Goal: Transaction & Acquisition: Purchase product/service

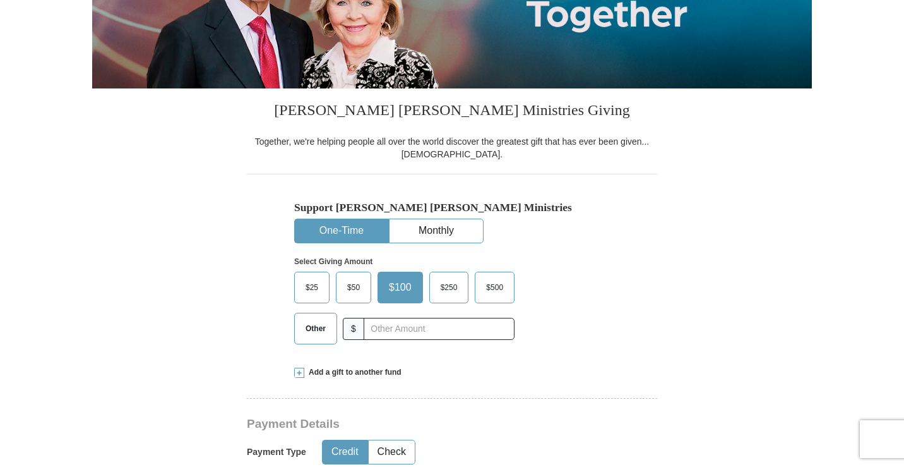
scroll to position [253, 0]
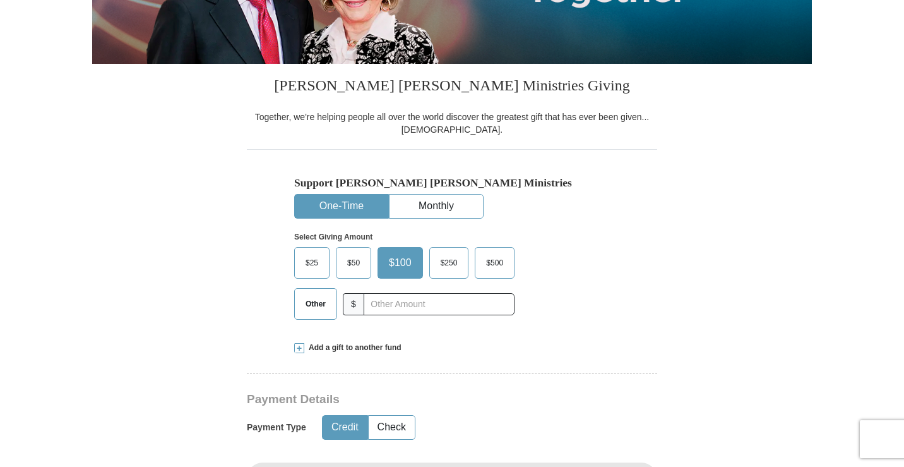
click at [309, 261] on span "$25" at bounding box center [311, 262] width 25 height 19
click at [0, 0] on input "$25" at bounding box center [0, 0] width 0 height 0
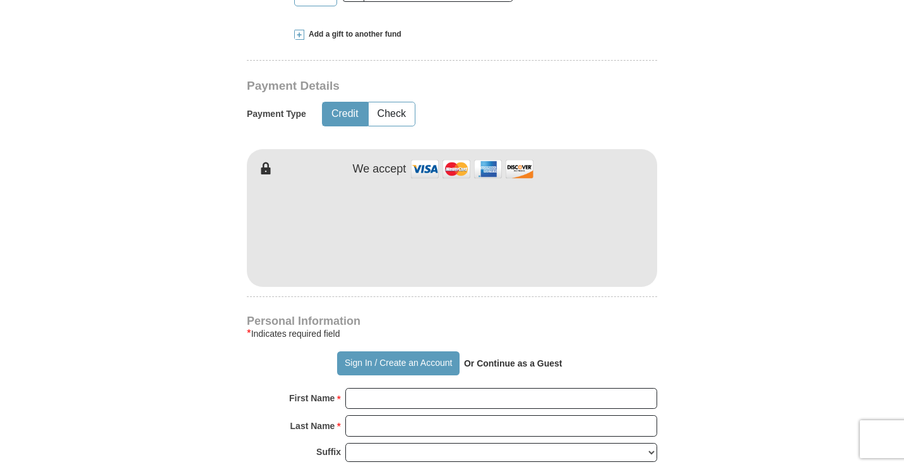
scroll to position [568, 0]
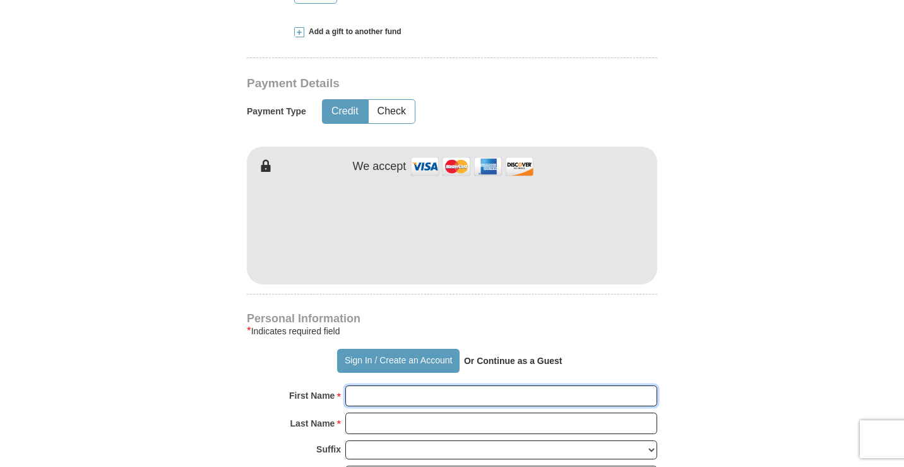
type input "[PERSON_NAME]"
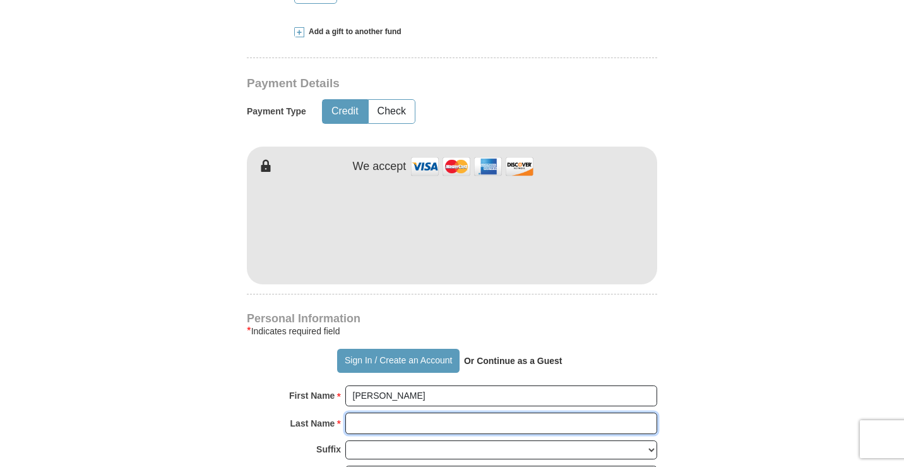
type input "[PERSON_NAME]"
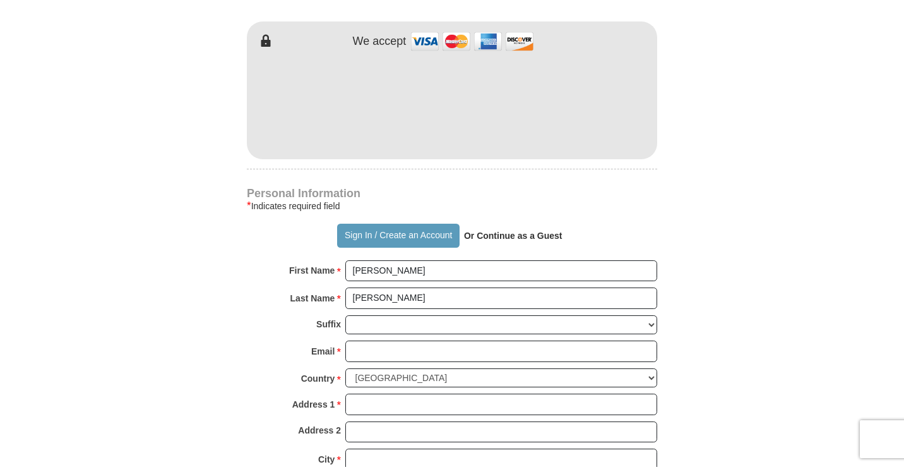
scroll to position [758, 0]
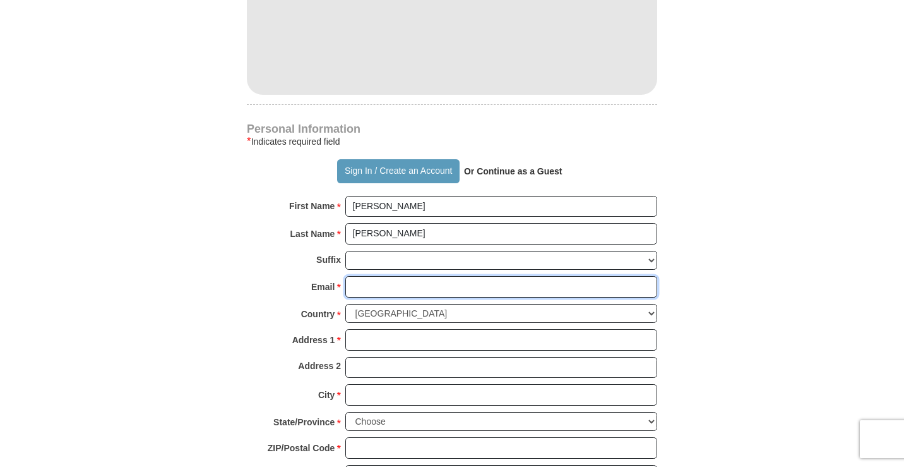
click at [359, 287] on input "Email *" at bounding box center [501, 286] width 312 height 21
type input "[EMAIL_ADDRESS][DOMAIN_NAME]"
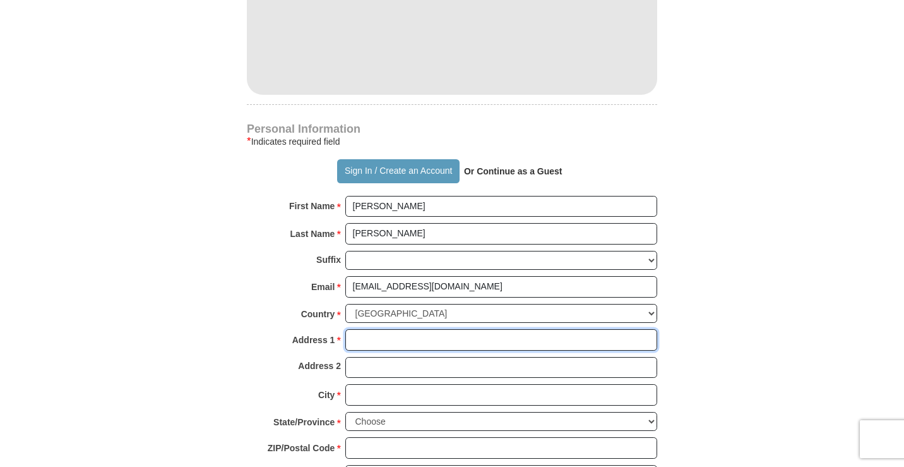
type input "[STREET_ADDRESS][PERSON_NAME]"
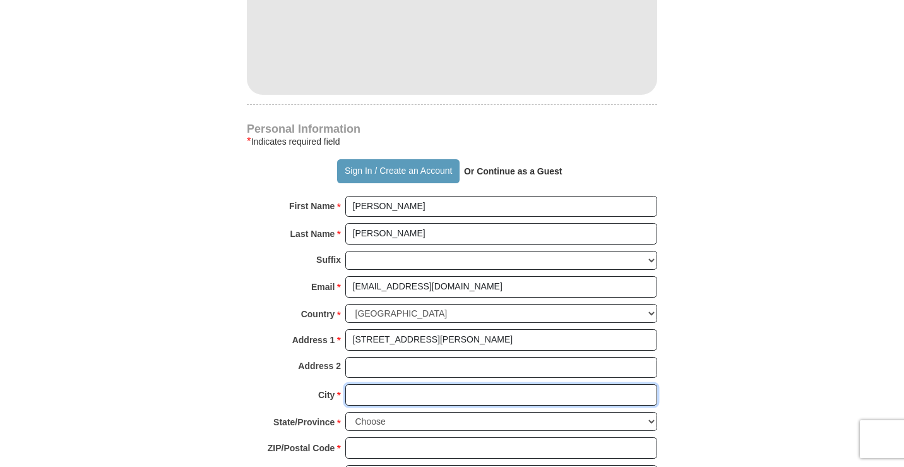
type input "[PERSON_NAME]"
select select "OK"
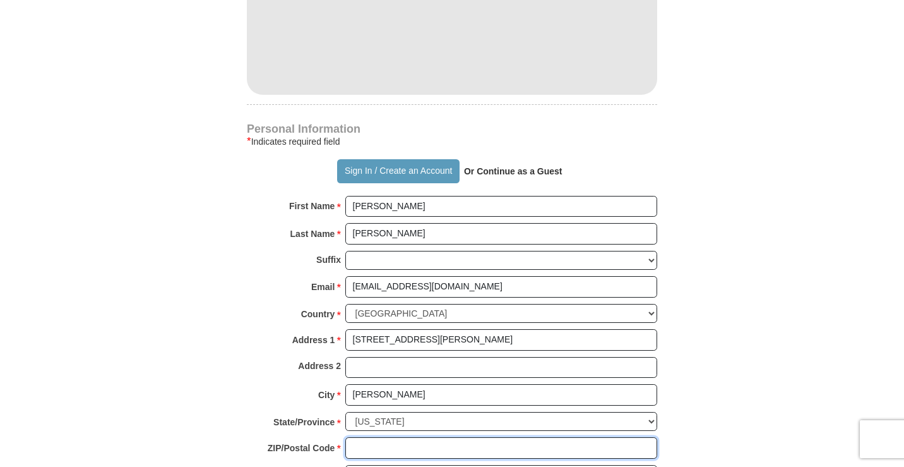
type input "74037"
type input "9189957049"
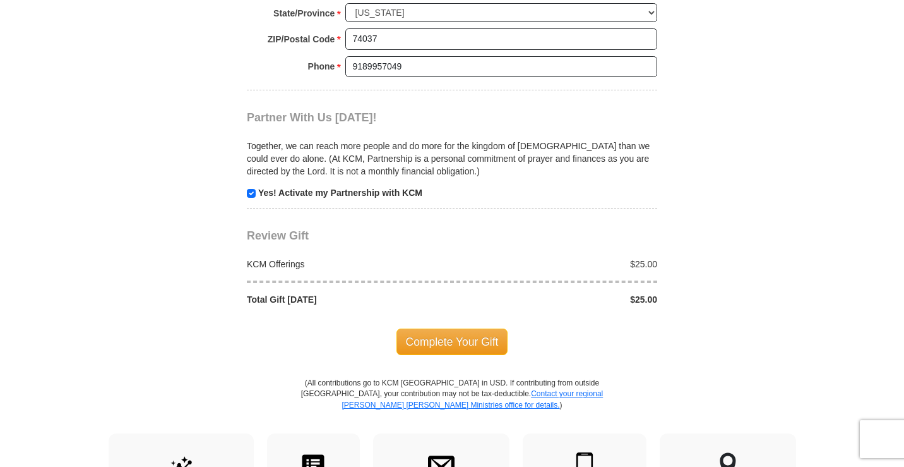
scroll to position [1200, 0]
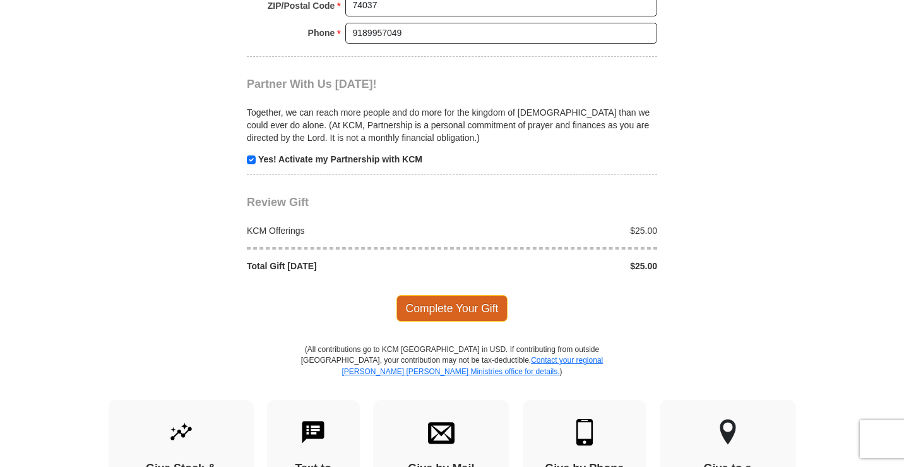
click at [424, 304] on span "Complete Your Gift" at bounding box center [452, 308] width 112 height 27
